Goal: Task Accomplishment & Management: Complete application form

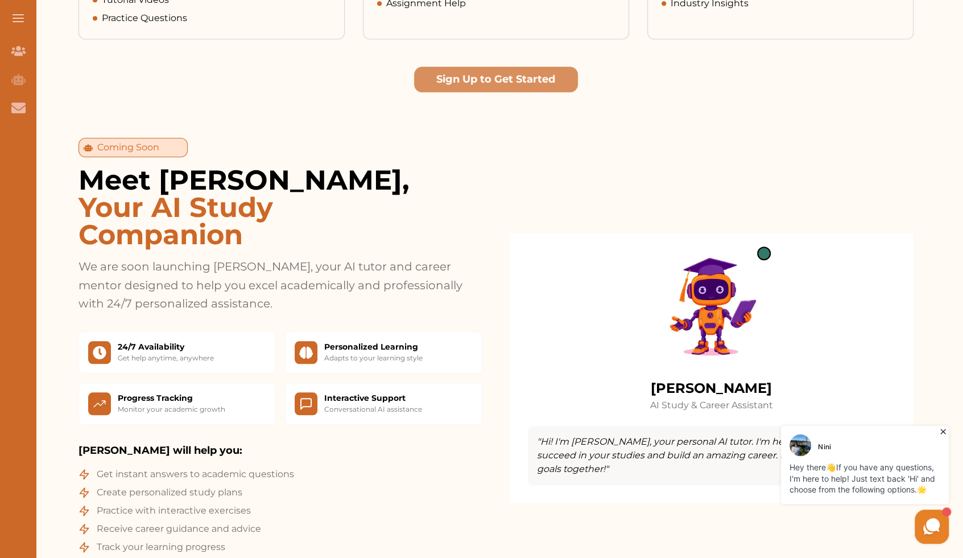
scroll to position [776, 0]
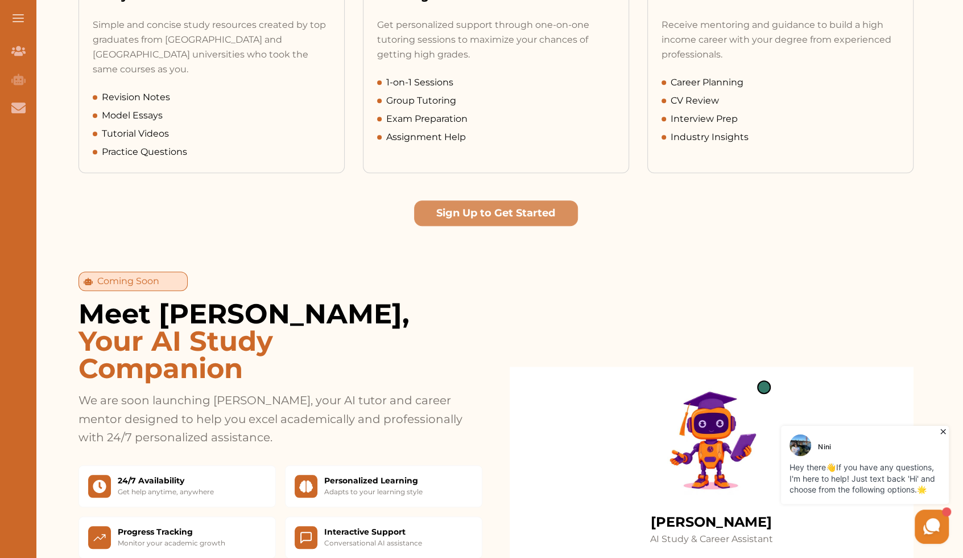
drag, startPoint x: 487, startPoint y: 280, endPoint x: 133, endPoint y: 175, distance: 369.8
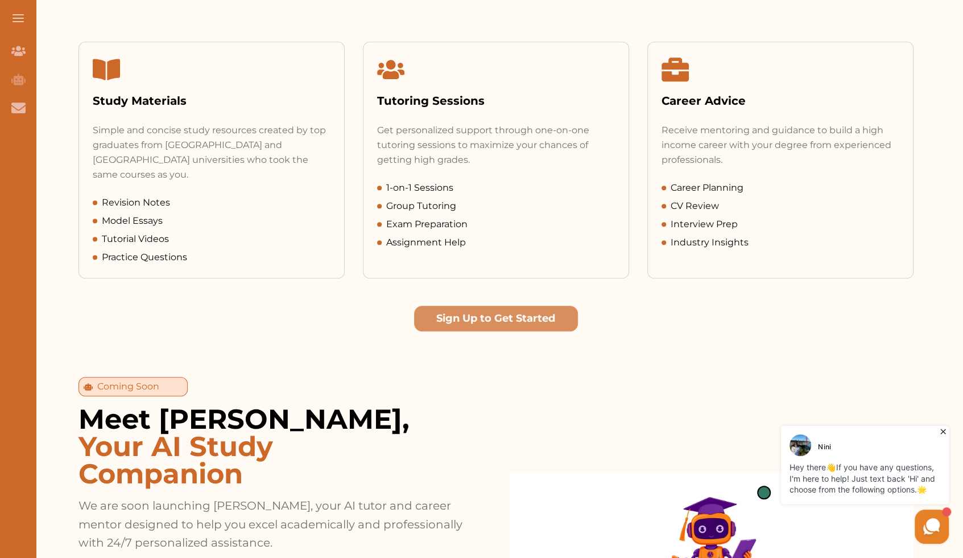
scroll to position [522, 0]
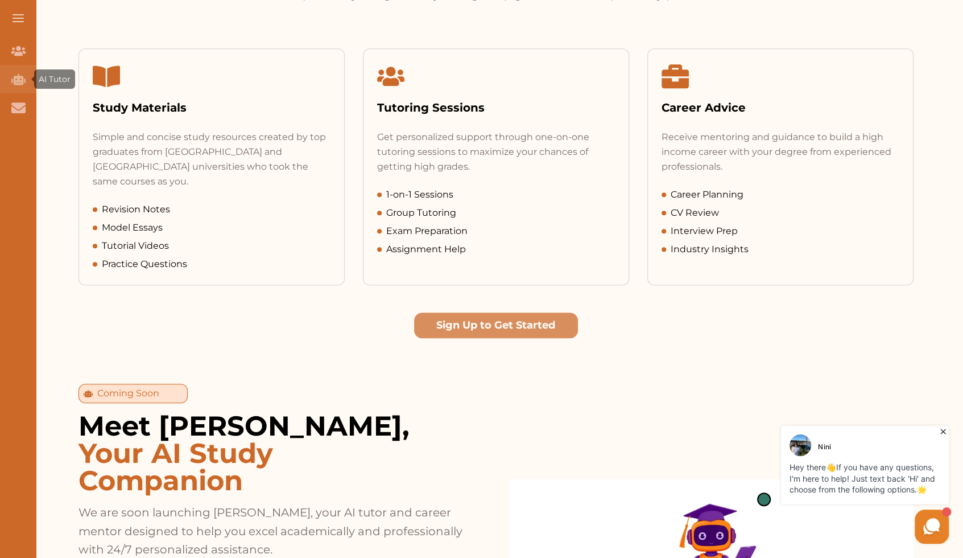
click at [19, 76] on icon "AI Tutor (Coming Soon)" at bounding box center [18, 78] width 14 height 11
click at [17, 55] on icon "Join Our Team" at bounding box center [18, 51] width 14 height 10
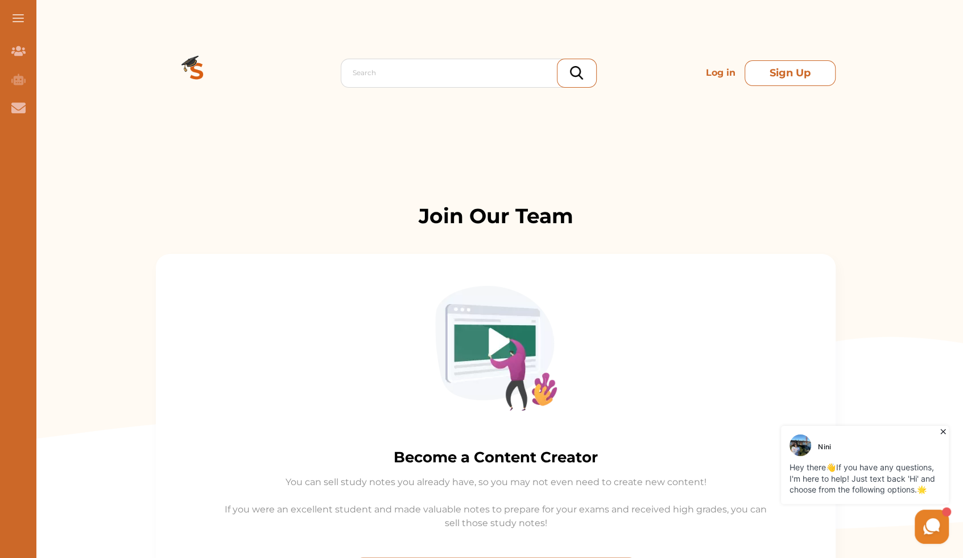
click at [774, 80] on button "Sign Up" at bounding box center [790, 73] width 91 height 26
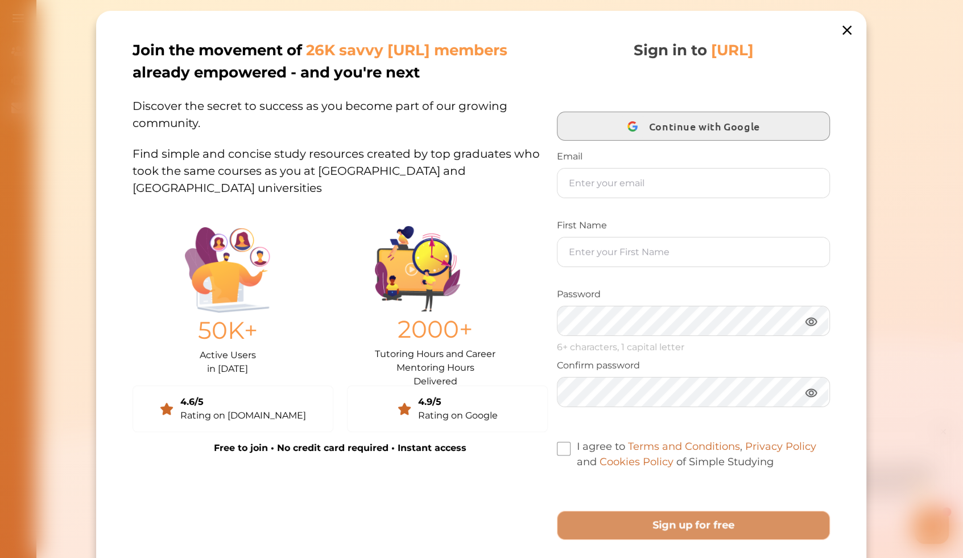
click at [685, 127] on span "Continue with Google" at bounding box center [707, 126] width 117 height 27
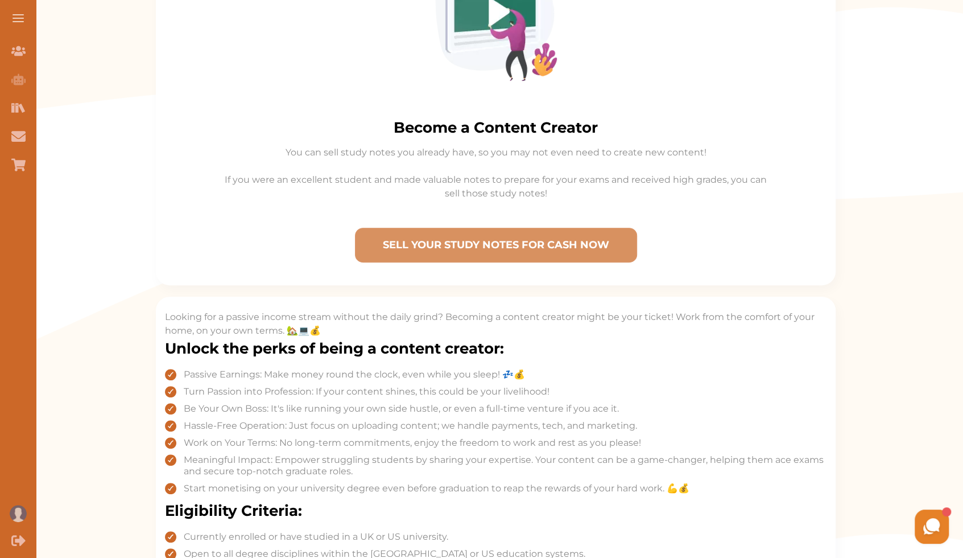
scroll to position [258, 0]
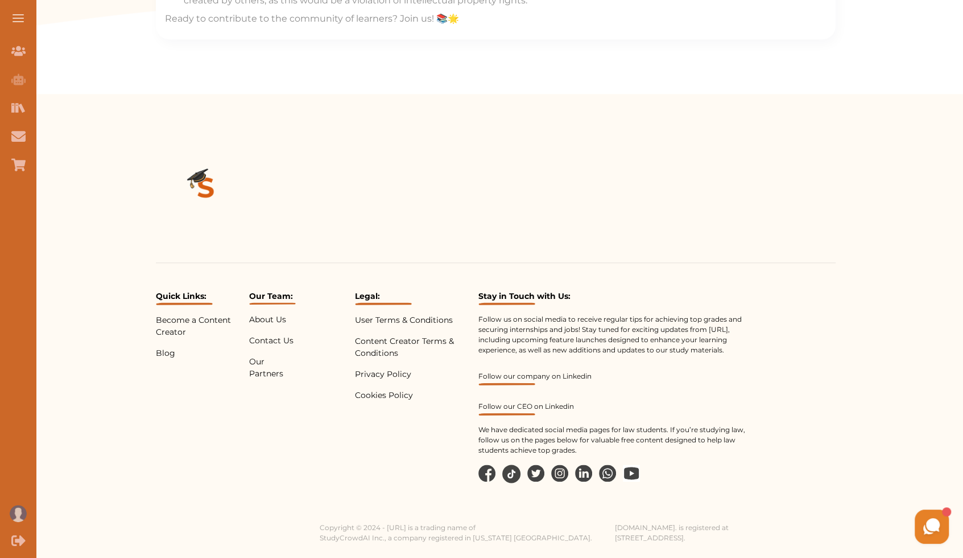
drag, startPoint x: 834, startPoint y: 296, endPoint x: 829, endPoint y: 344, distance: 47.5
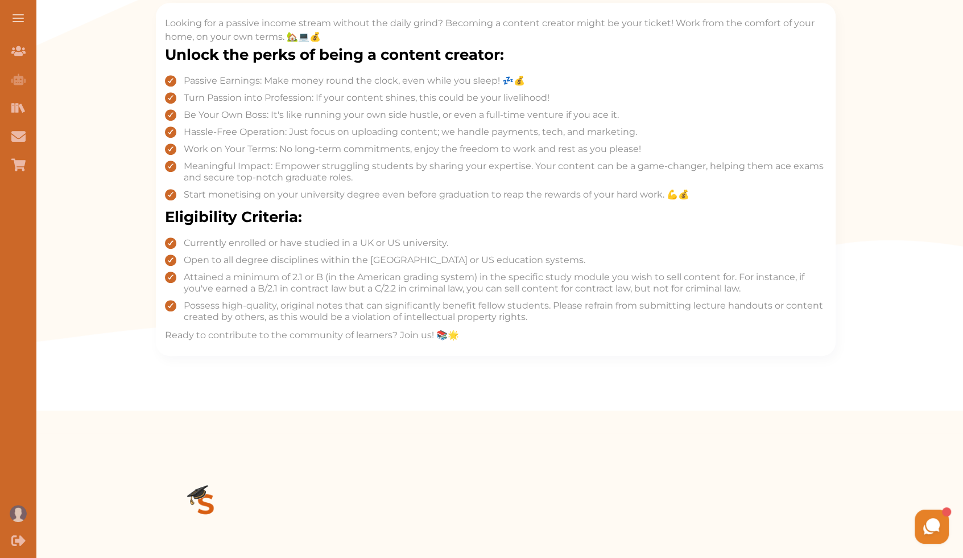
scroll to position [504, 0]
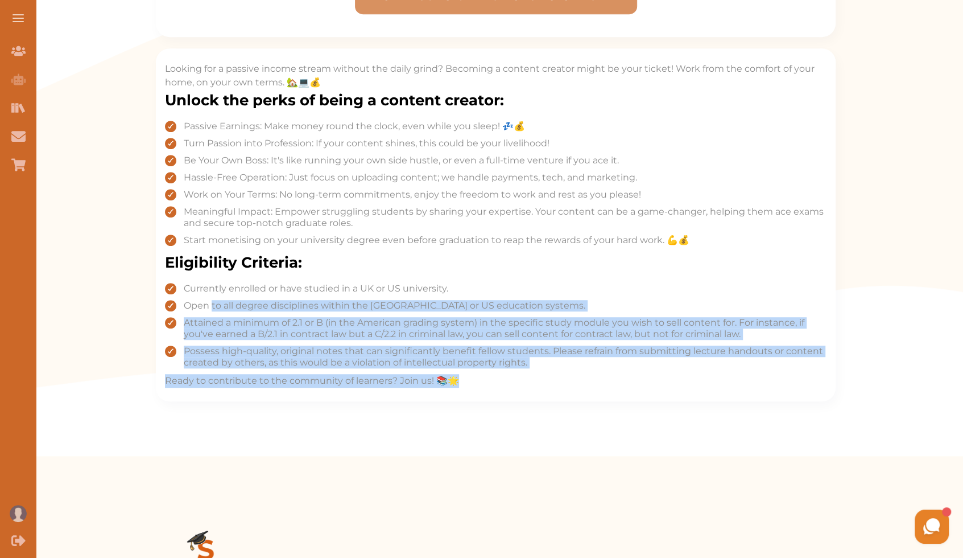
drag, startPoint x: 211, startPoint y: 307, endPoint x: 572, endPoint y: 371, distance: 366.9
click at [572, 371] on div "Looking for a passive income stream without the daily grind? Becoming a content…" at bounding box center [496, 225] width 662 height 326
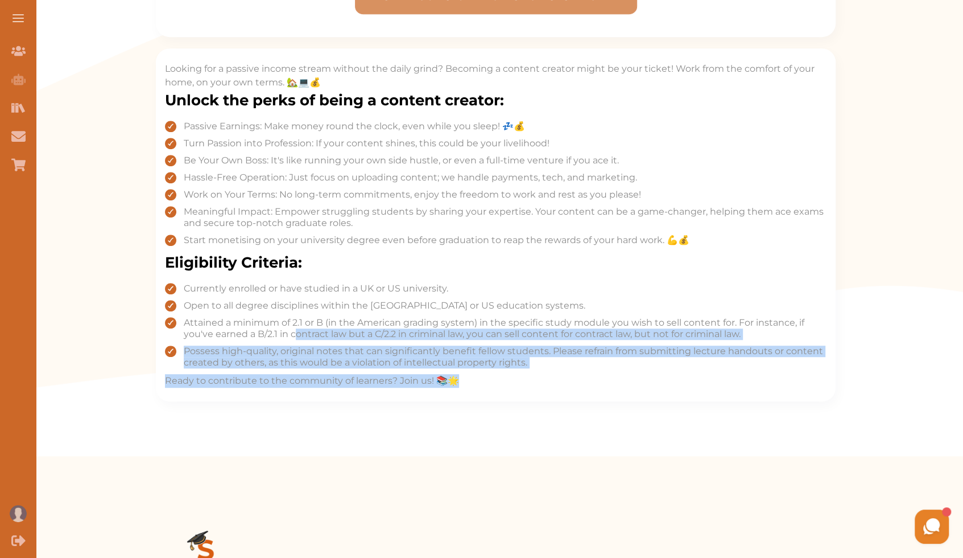
drag, startPoint x: 558, startPoint y: 371, endPoint x: 303, endPoint y: 330, distance: 258.8
click at [301, 330] on div "Looking for a passive income stream without the daily grind? Becoming a content…" at bounding box center [496, 225] width 662 height 326
click at [303, 330] on span "Attained a minimum of 2.1 or B (in the American grading system) in the specific…" at bounding box center [505, 328] width 643 height 23
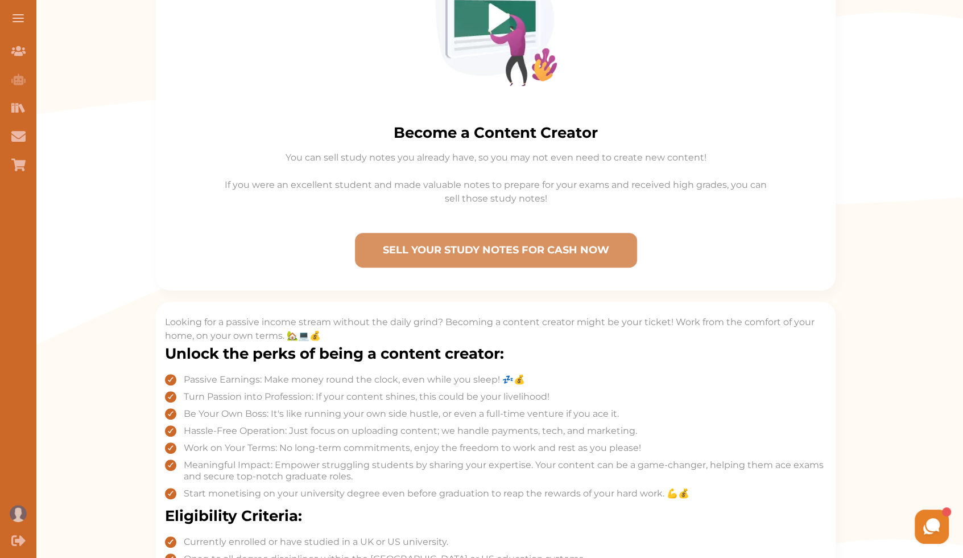
scroll to position [0, 0]
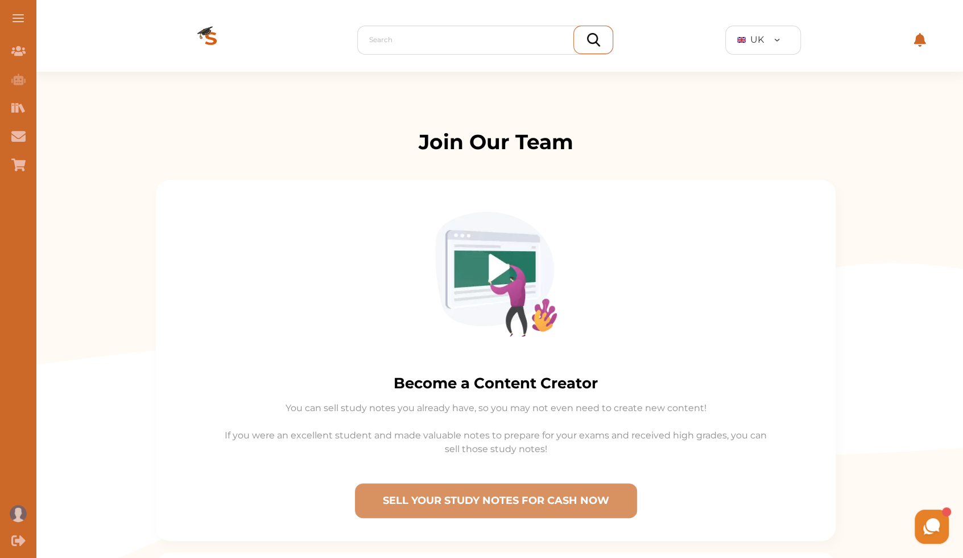
drag, startPoint x: 313, startPoint y: 335, endPoint x: 277, endPoint y: 203, distance: 136.4
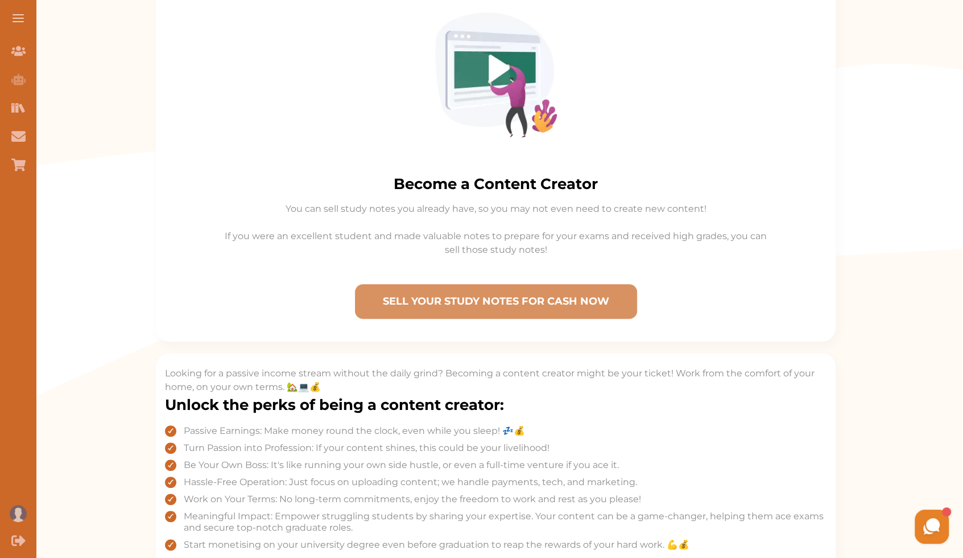
scroll to position [207, 0]
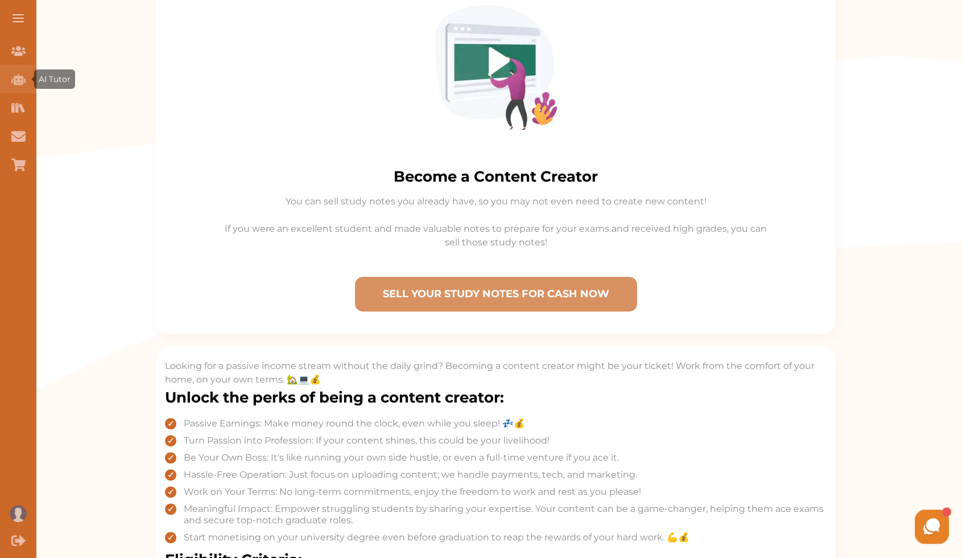
click at [17, 79] on icon "AI Tutor (Coming Soon)" at bounding box center [18, 79] width 14 height 14
click at [21, 64] on div "Join Our Team" at bounding box center [18, 50] width 36 height 28
click at [17, 109] on icon "Study Materials" at bounding box center [16, 107] width 3 height 9
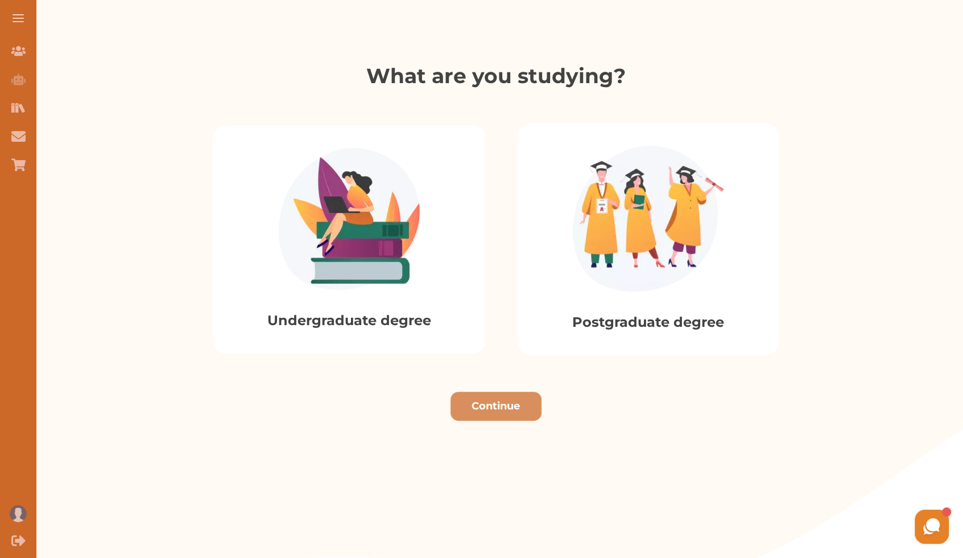
click at [406, 279] on img at bounding box center [349, 219] width 141 height 142
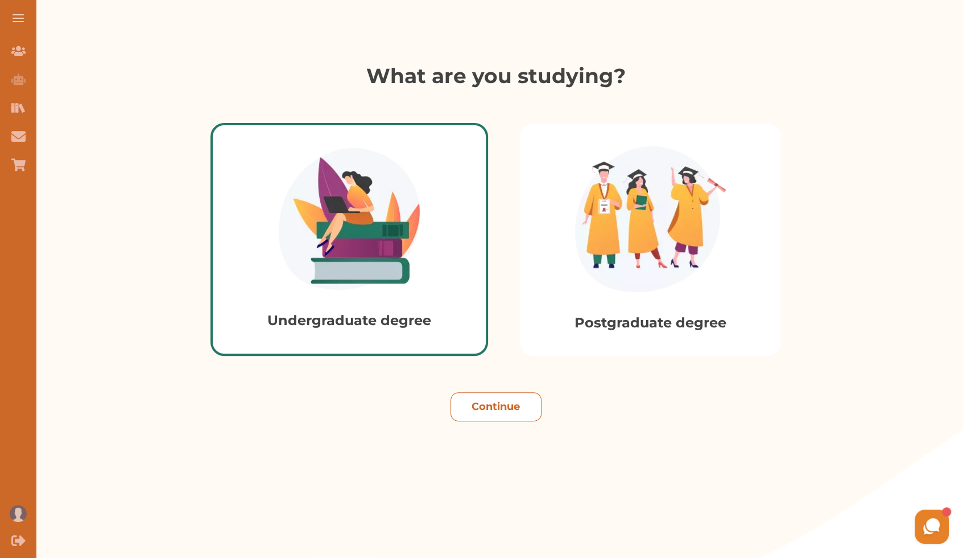
click at [495, 419] on button "Continue" at bounding box center [496, 406] width 91 height 29
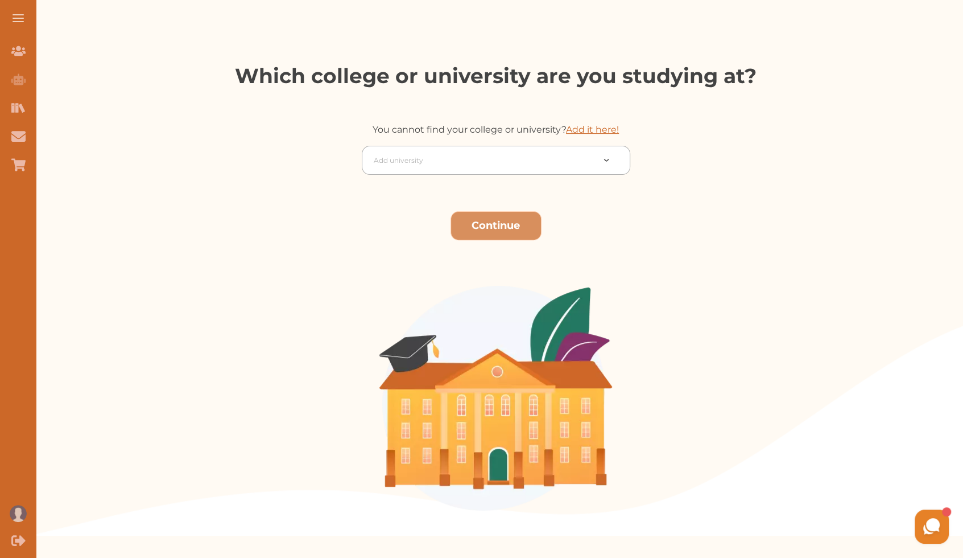
click at [452, 168] on div "Add university" at bounding box center [483, 160] width 231 height 20
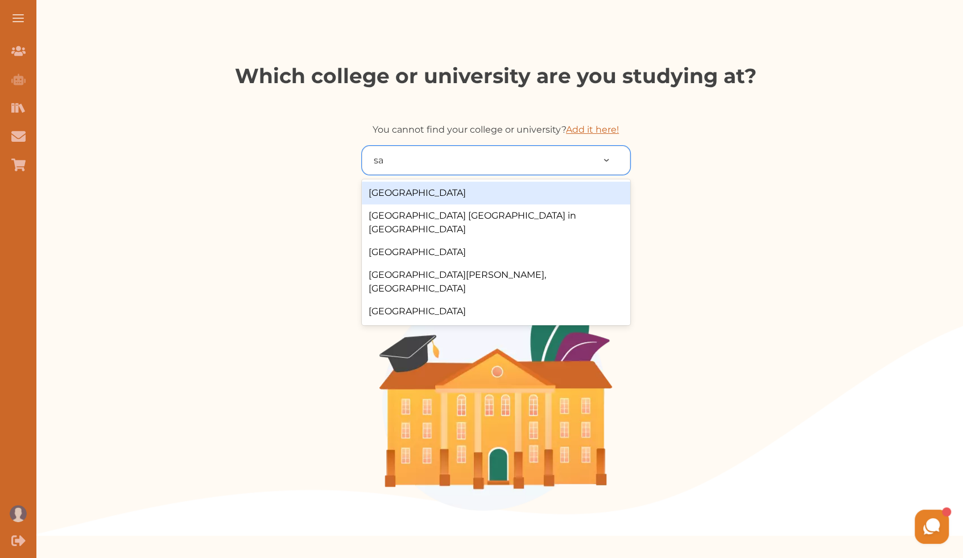
type input "san"
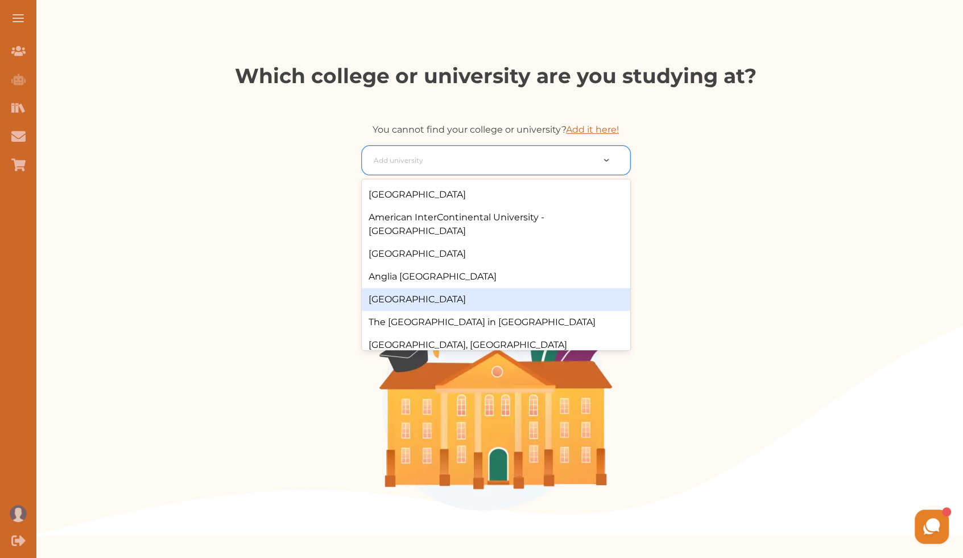
scroll to position [51, 0]
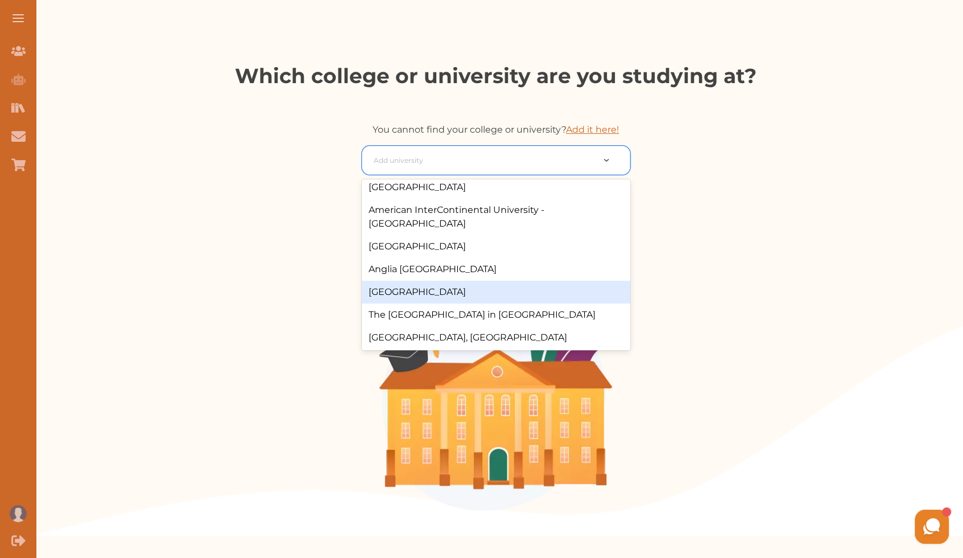
click at [475, 284] on div "[GEOGRAPHIC_DATA]" at bounding box center [496, 292] width 269 height 23
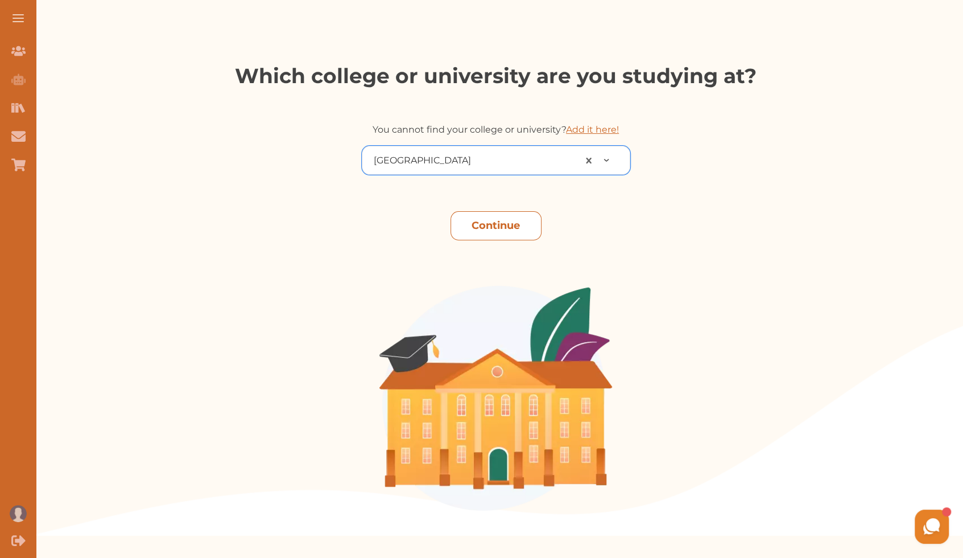
click at [474, 223] on button "Continue" at bounding box center [496, 225] width 91 height 29
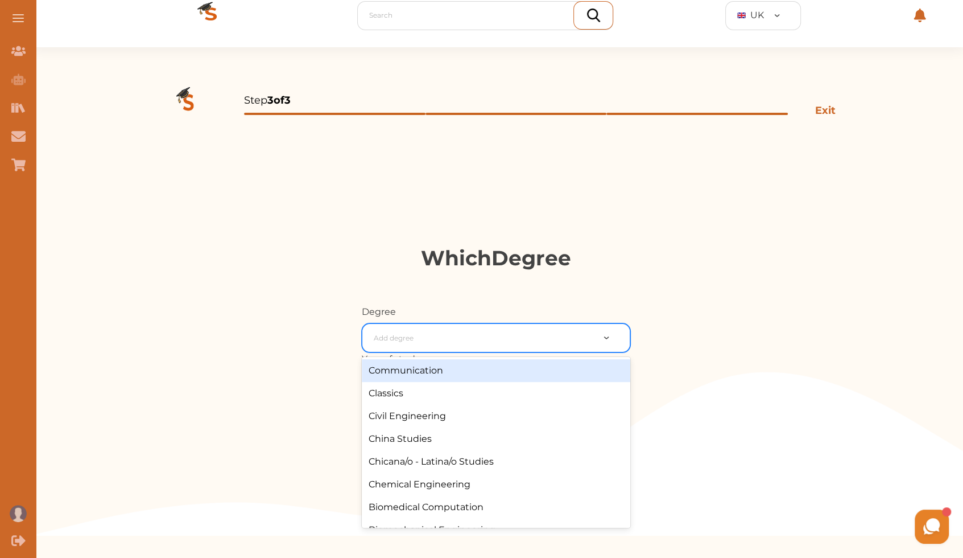
click at [456, 330] on div at bounding box center [484, 338] width 220 height 16
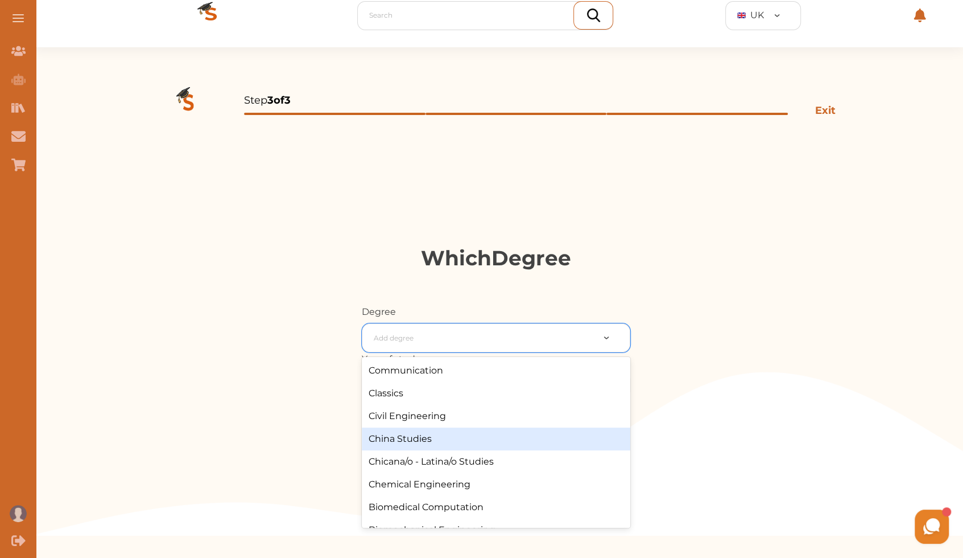
click at [465, 433] on div "China Studies" at bounding box center [496, 438] width 269 height 23
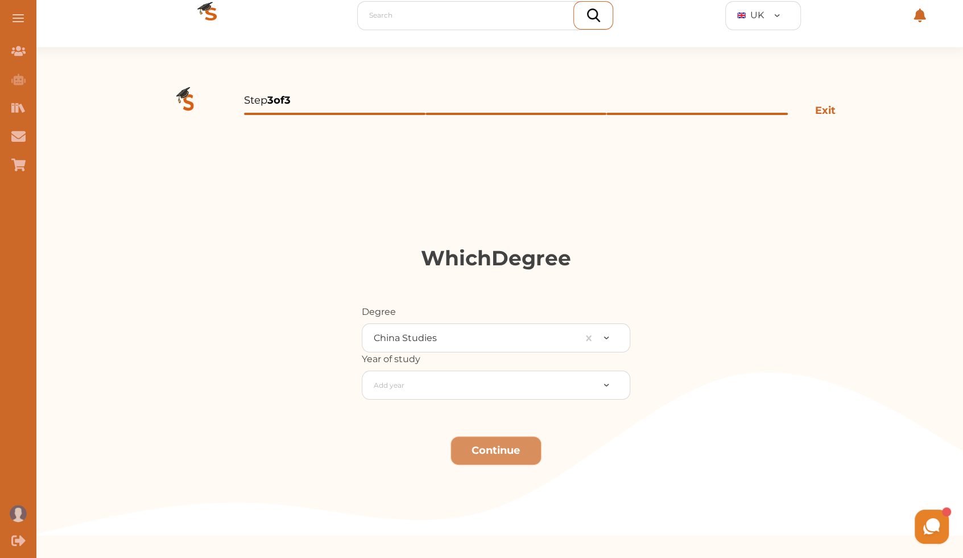
click at [472, 353] on p "Year of study" at bounding box center [496, 359] width 269 height 14
click at [470, 338] on div at bounding box center [473, 338] width 199 height 16
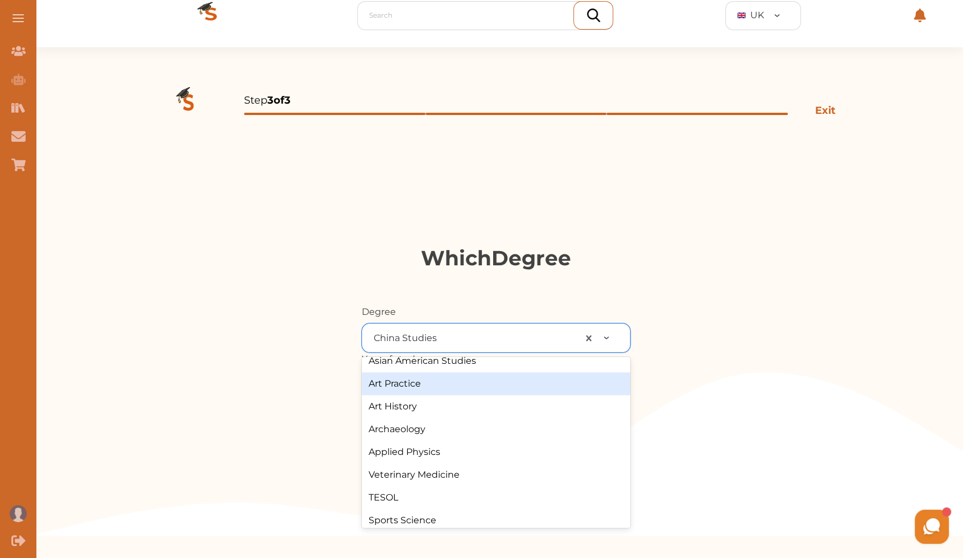
scroll to position [362, 0]
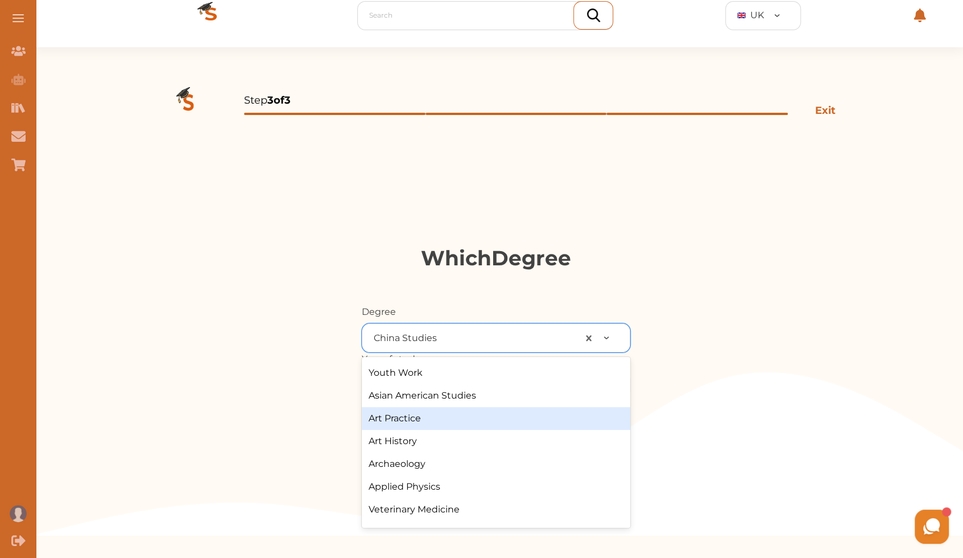
drag, startPoint x: 436, startPoint y: 417, endPoint x: 440, endPoint y: 407, distance: 9.9
click at [435, 417] on div "Art Practice" at bounding box center [496, 418] width 269 height 23
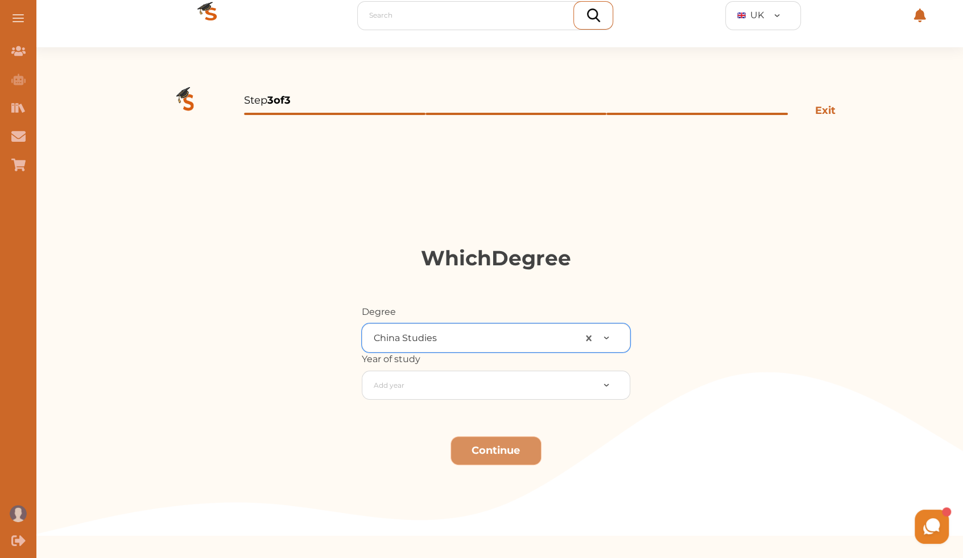
click at [444, 402] on div "Degree option Art Practice, selected. China Studies Year of study Add year Cont…" at bounding box center [495, 420] width 935 height 230
click at [448, 392] on div at bounding box center [484, 385] width 220 height 16
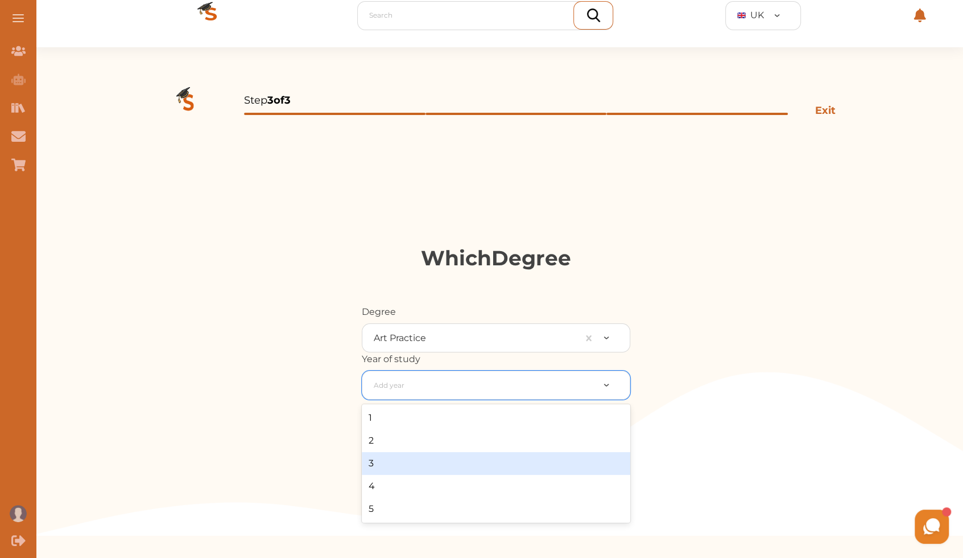
click at [443, 467] on div "3" at bounding box center [496, 463] width 269 height 23
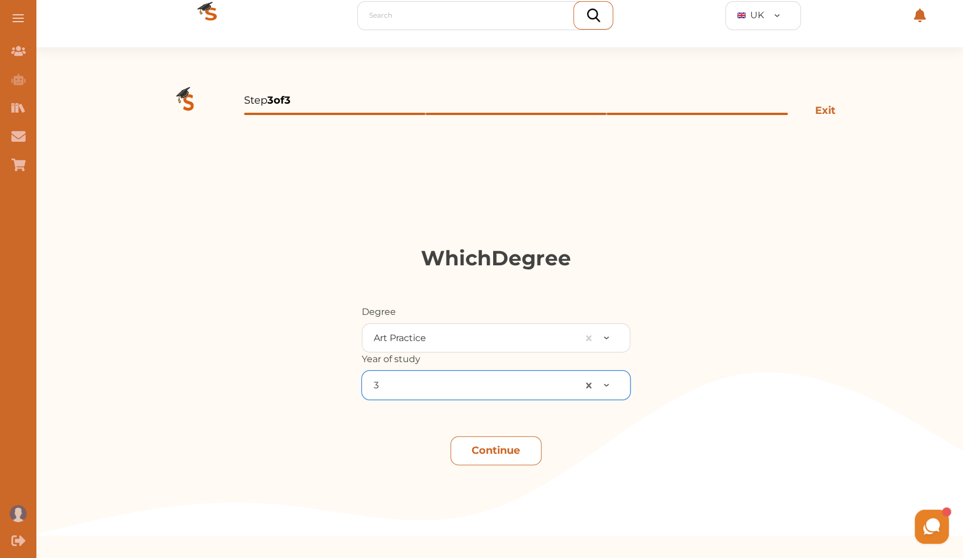
click at [468, 439] on button "Continue" at bounding box center [496, 450] width 91 height 29
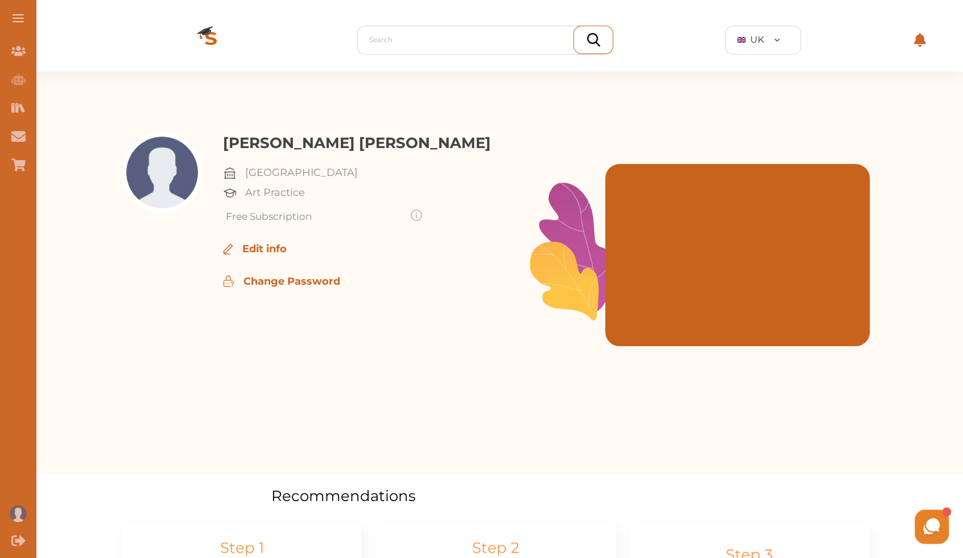
drag, startPoint x: 187, startPoint y: 322, endPoint x: 201, endPoint y: 312, distance: 17.2
click at [187, 323] on div at bounding box center [162, 302] width 81 height 341
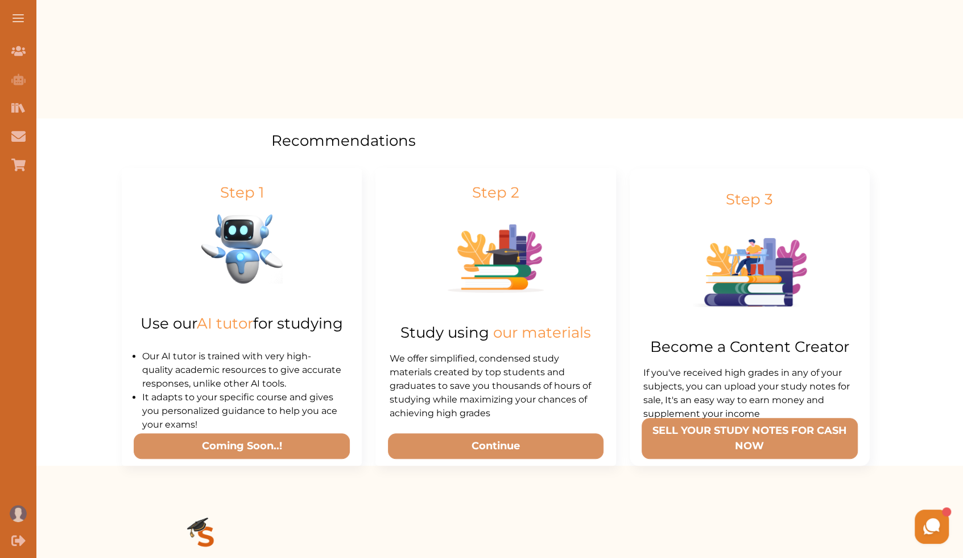
scroll to position [362, 0]
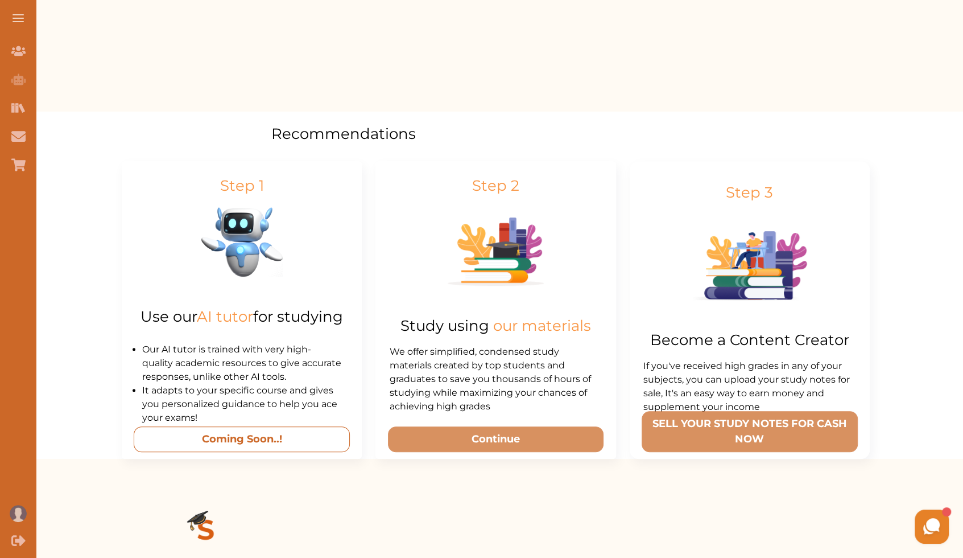
click at [290, 440] on button "Coming Soon..!" at bounding box center [242, 439] width 216 height 26
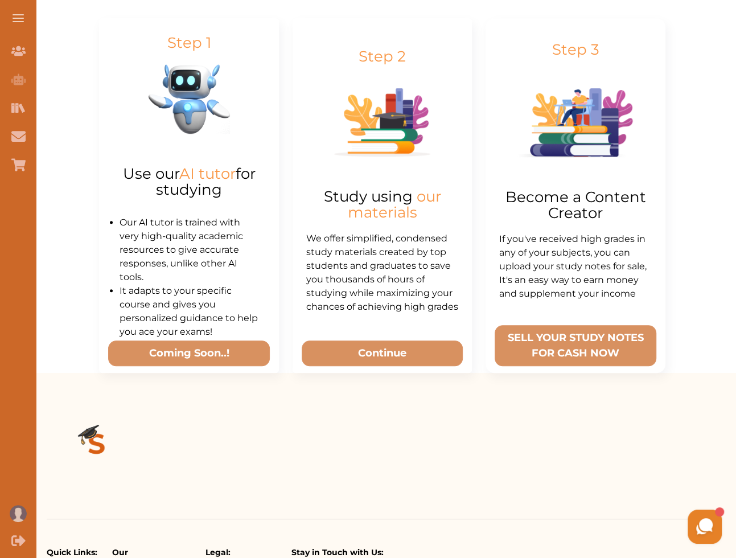
scroll to position [367, 0]
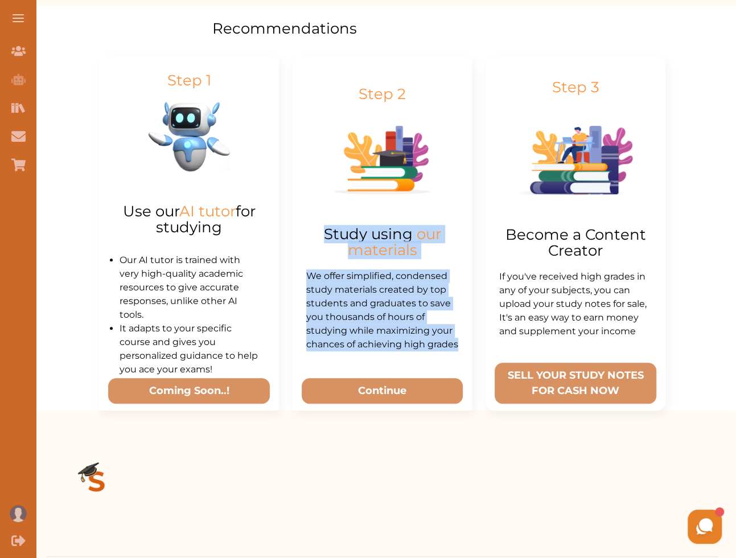
drag, startPoint x: 319, startPoint y: 224, endPoint x: 370, endPoint y: 344, distance: 130.5
click at [370, 344] on div "Step 2 Study using our materials We offer simplified, condensed study materials…" at bounding box center [381, 233] width 179 height 355
click at [370, 346] on p "We offer simplified, condensed study materials created by top students and grad…" at bounding box center [382, 310] width 152 height 82
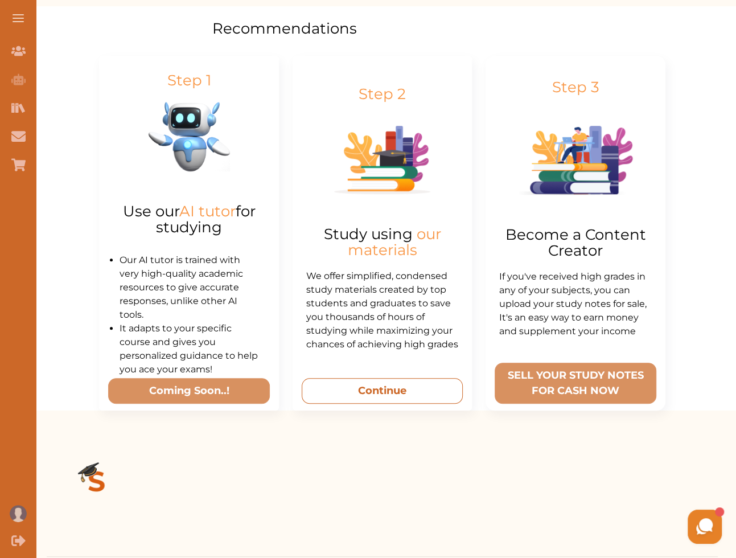
click at [373, 390] on button "Continue" at bounding box center [383, 391] width 162 height 26
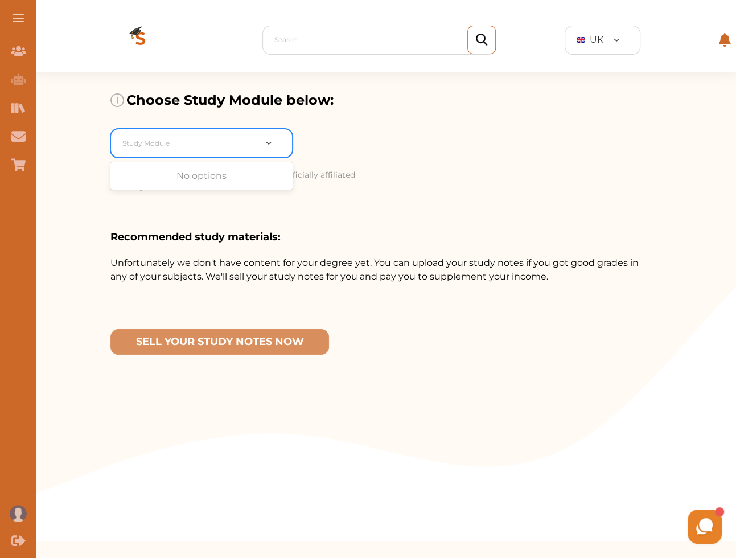
click at [232, 146] on div at bounding box center [188, 143] width 133 height 16
click at [243, 176] on div "No options" at bounding box center [201, 175] width 182 height 23
click at [362, 242] on p "Recommended study materials:" at bounding box center [381, 236] width 543 height 15
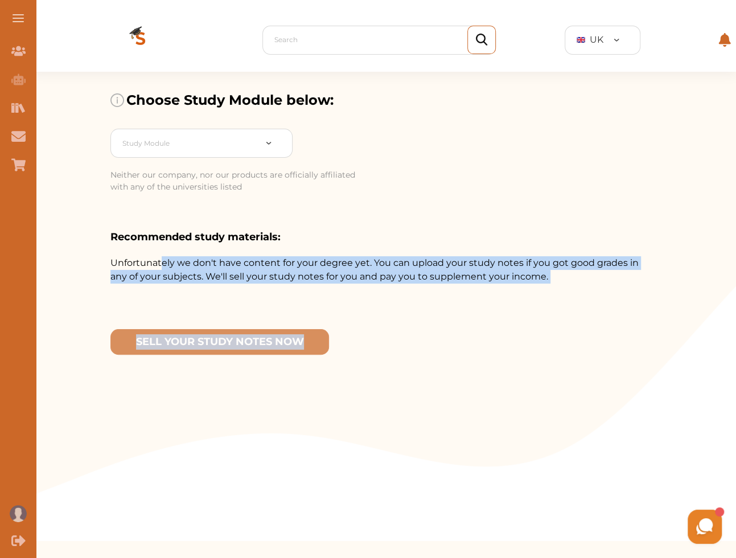
drag, startPoint x: 163, startPoint y: 266, endPoint x: 521, endPoint y: 284, distance: 357.8
click at [521, 284] on div "Unfortunately we don't have content for your degree yet. You can upload your st…" at bounding box center [381, 398] width 543 height 285
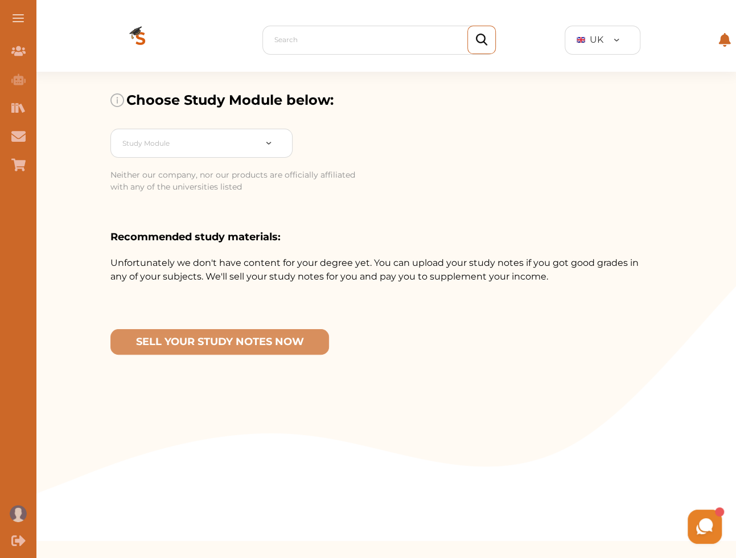
drag, startPoint x: 472, startPoint y: 292, endPoint x: 461, endPoint y: 290, distance: 11.6
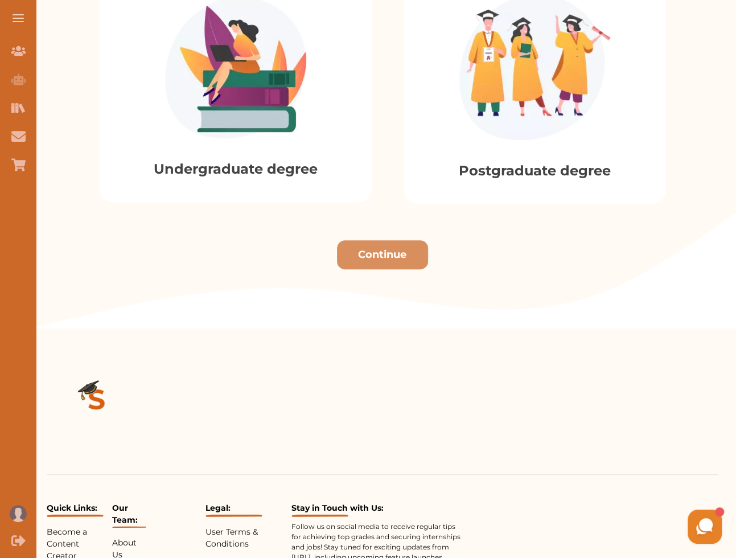
scroll to position [565, 0]
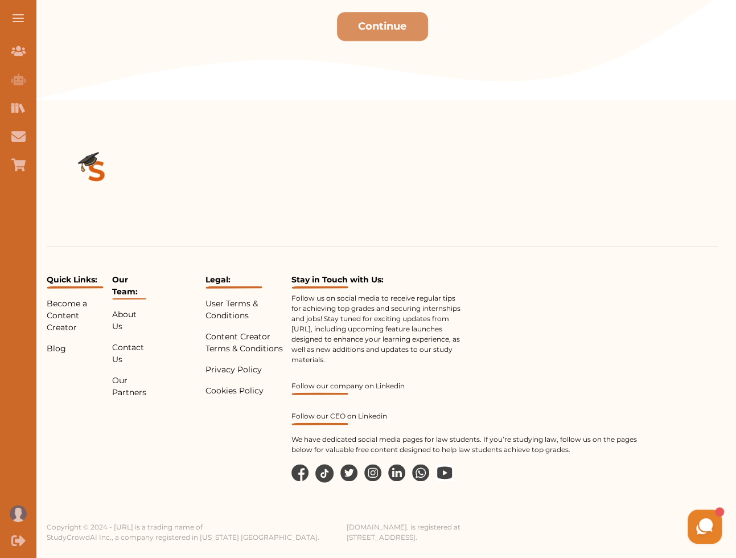
click at [350, 417] on link "Follow our CEO on Linkedin" at bounding box center [467, 418] width 353 height 14
